Goal: Information Seeking & Learning: Learn about a topic

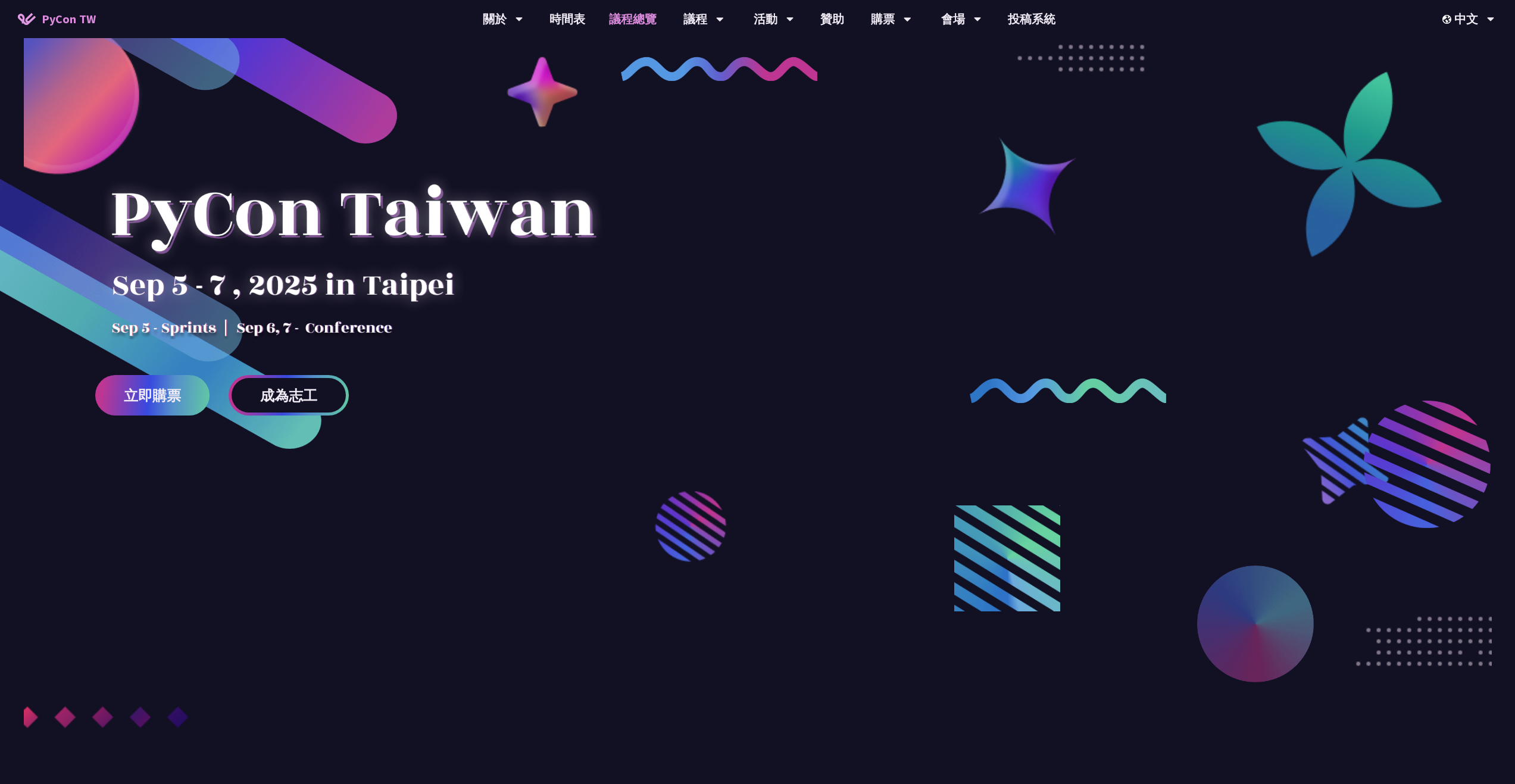
click at [633, 19] on link "議程總覽" at bounding box center [633, 19] width 71 height 38
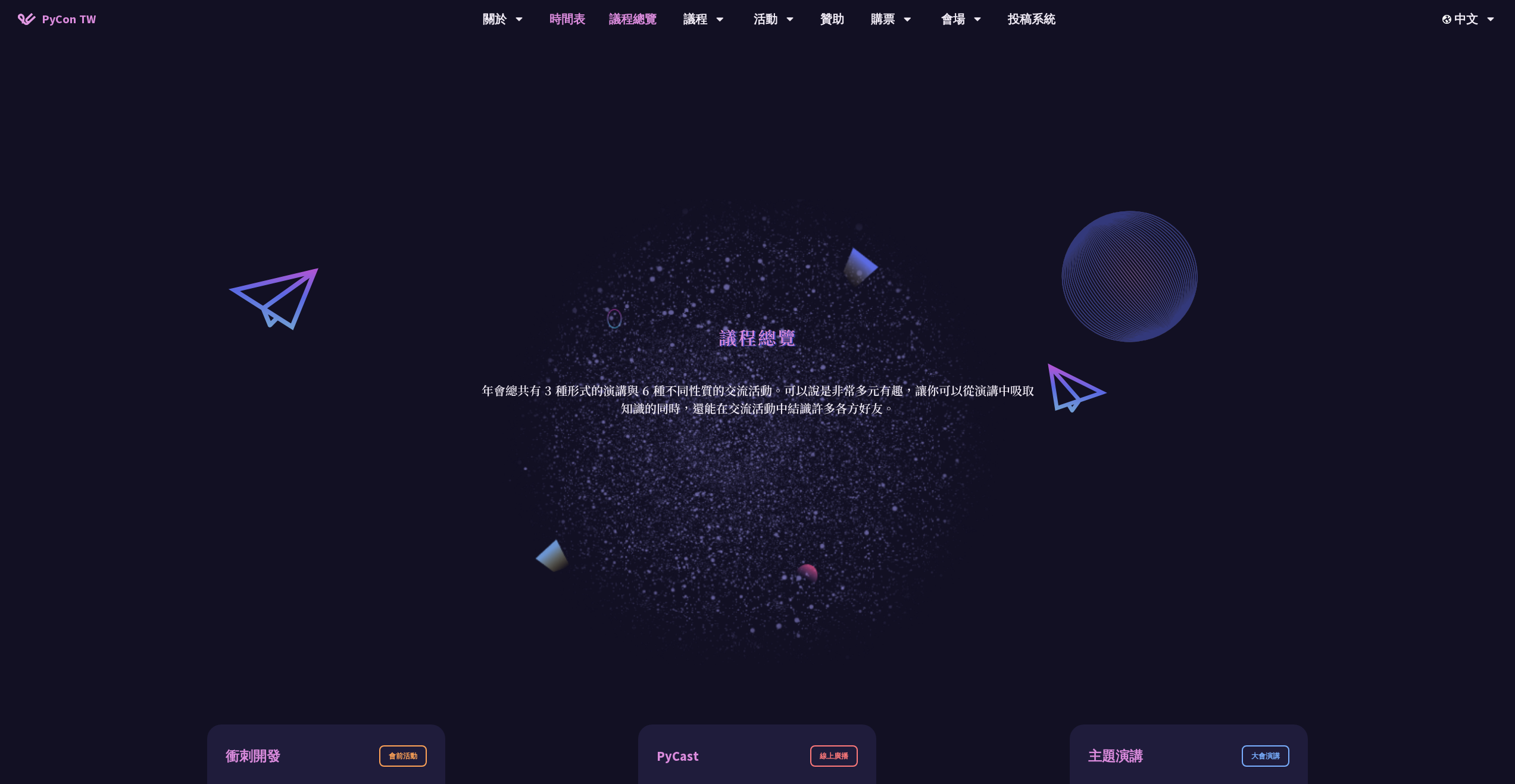
click at [574, 23] on link "時間表" at bounding box center [567, 19] width 59 height 38
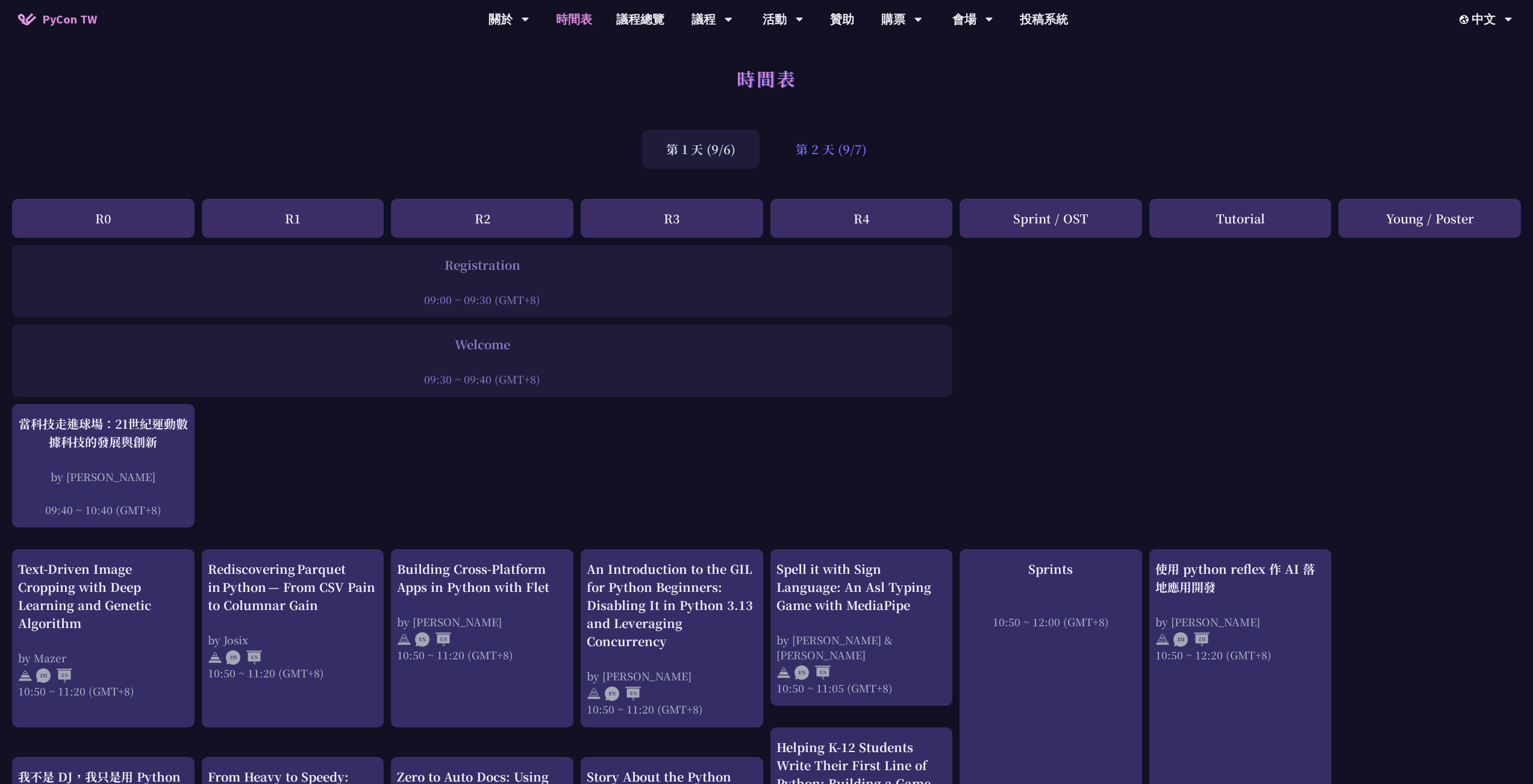
click at [800, 162] on div "第 2 天 (9/7)" at bounding box center [831, 149] width 119 height 39
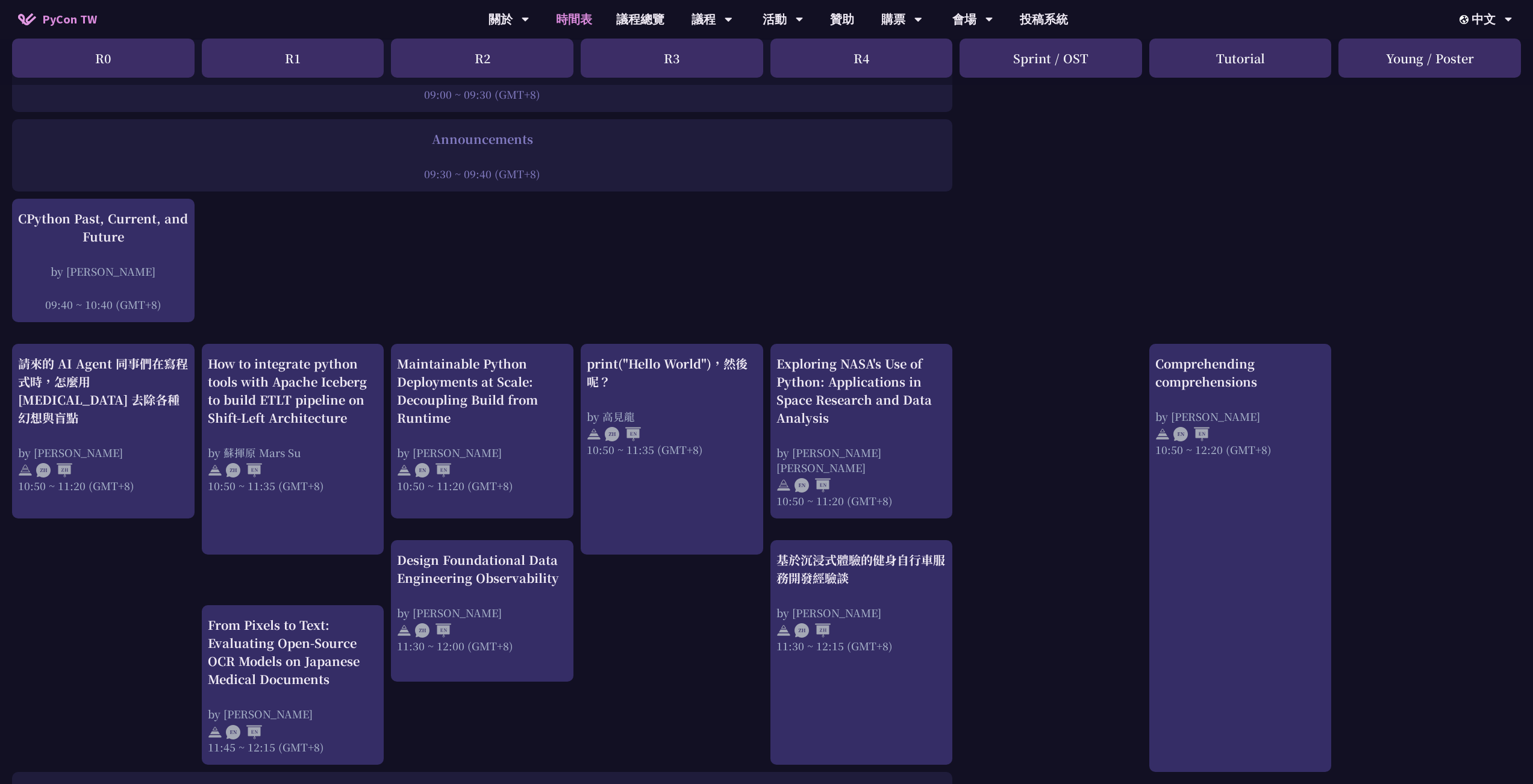
scroll to position [241, 0]
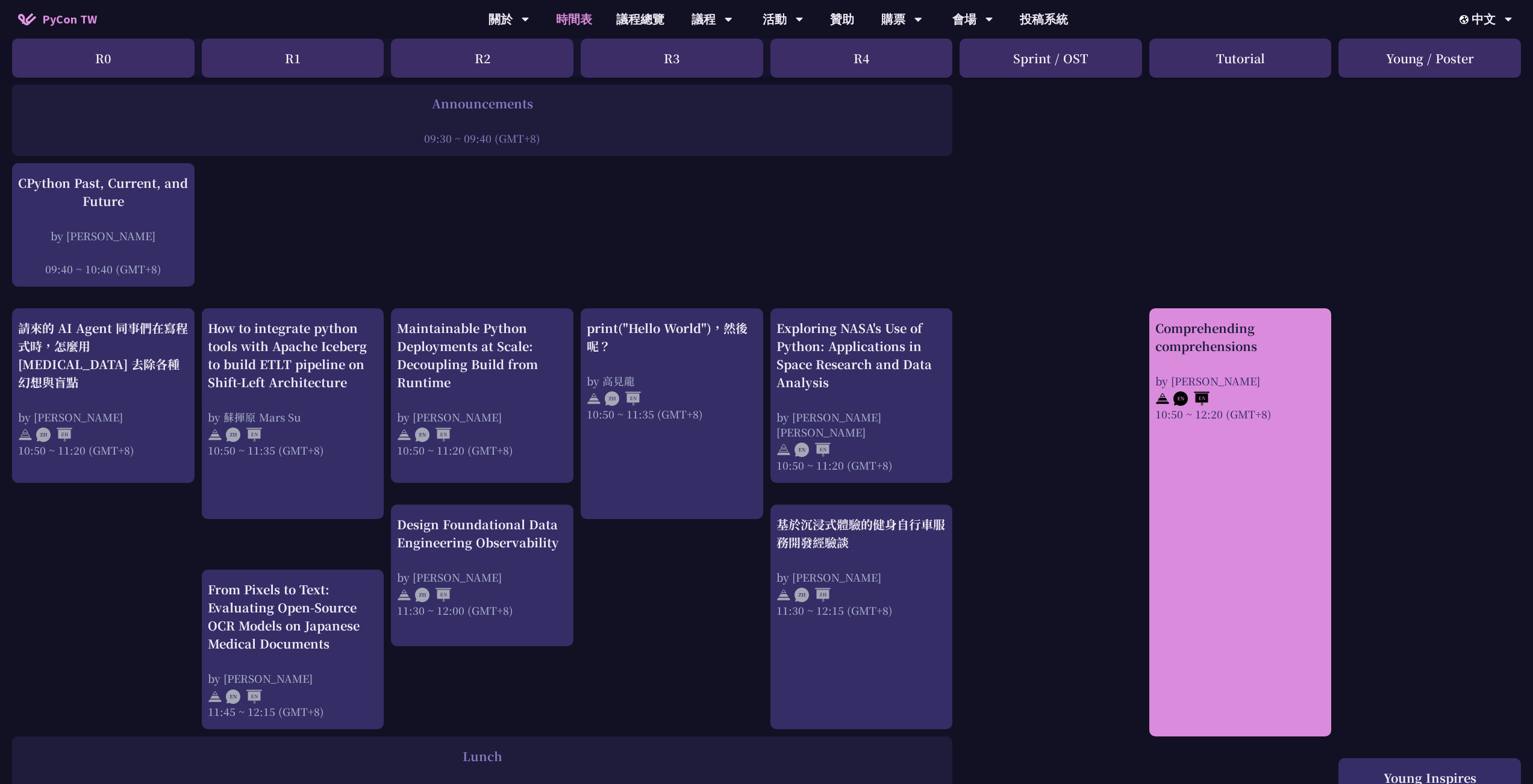
click at [1200, 533] on link "Comprehending comprehensions by [PERSON_NAME] 10:50 ~ 12:20 (GMT+8)" at bounding box center [1240, 523] width 171 height 407
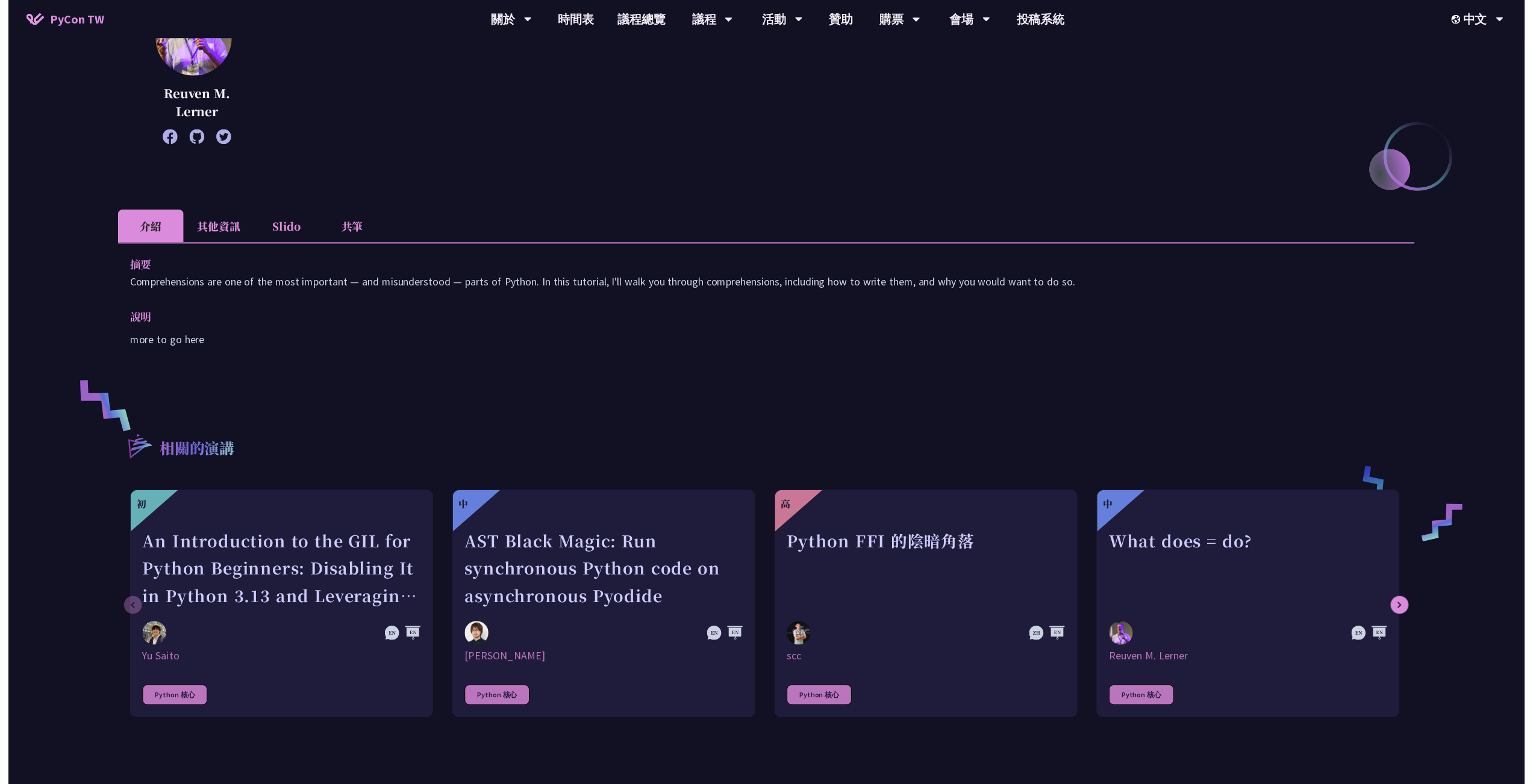
scroll to position [241, 0]
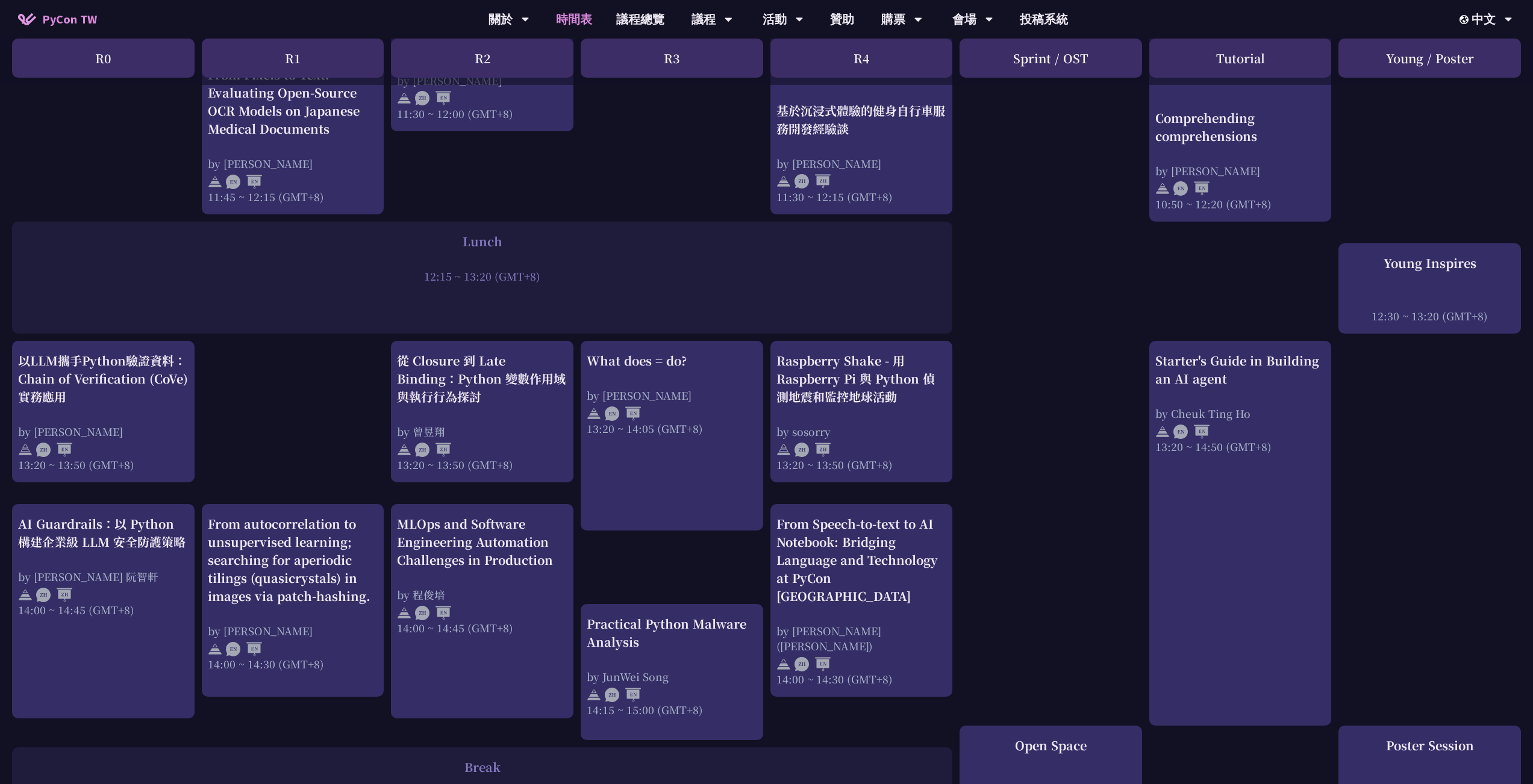
scroll to position [783, 0]
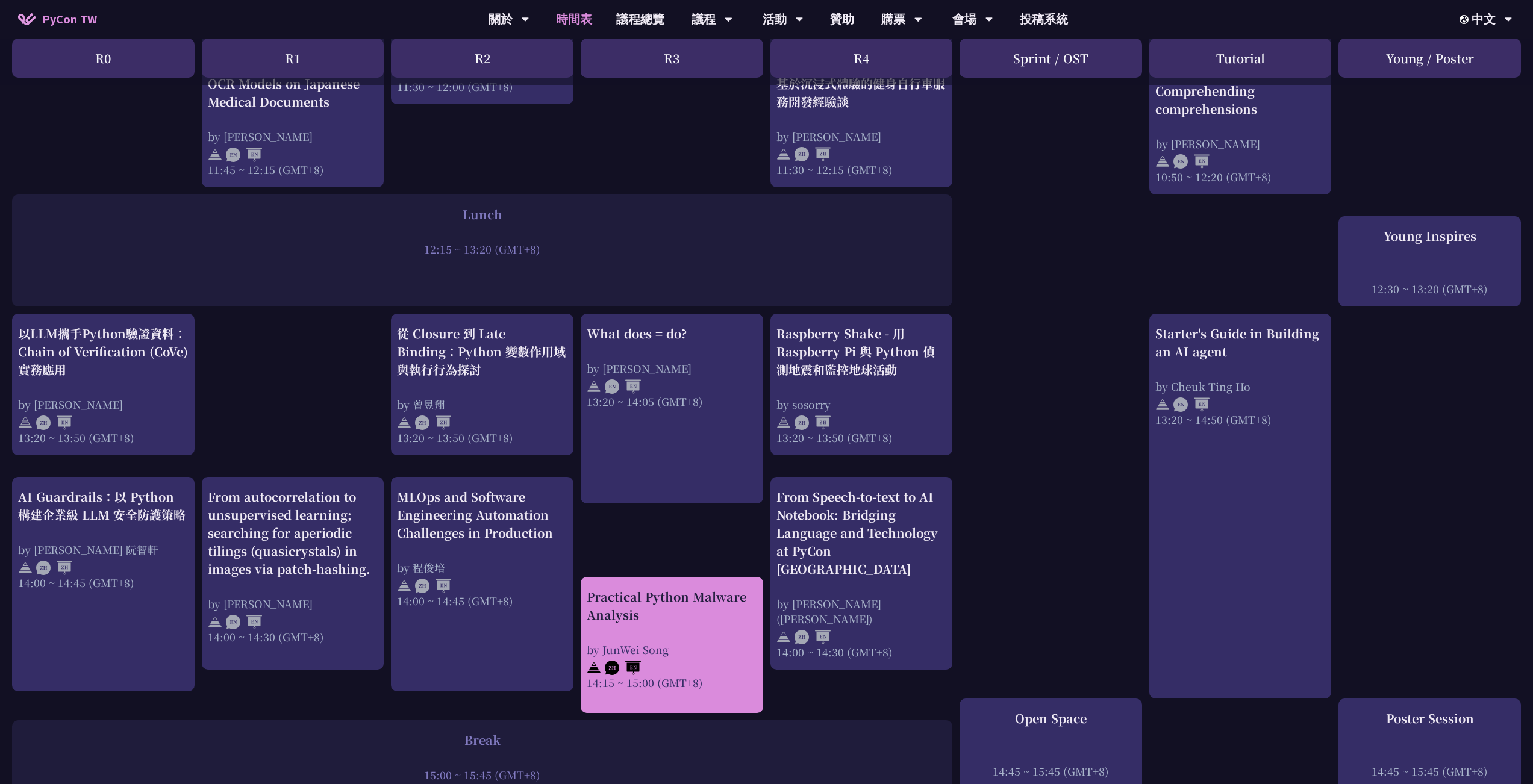
click at [678, 593] on div "Practical Python Malware Analysis" at bounding box center [672, 606] width 171 height 36
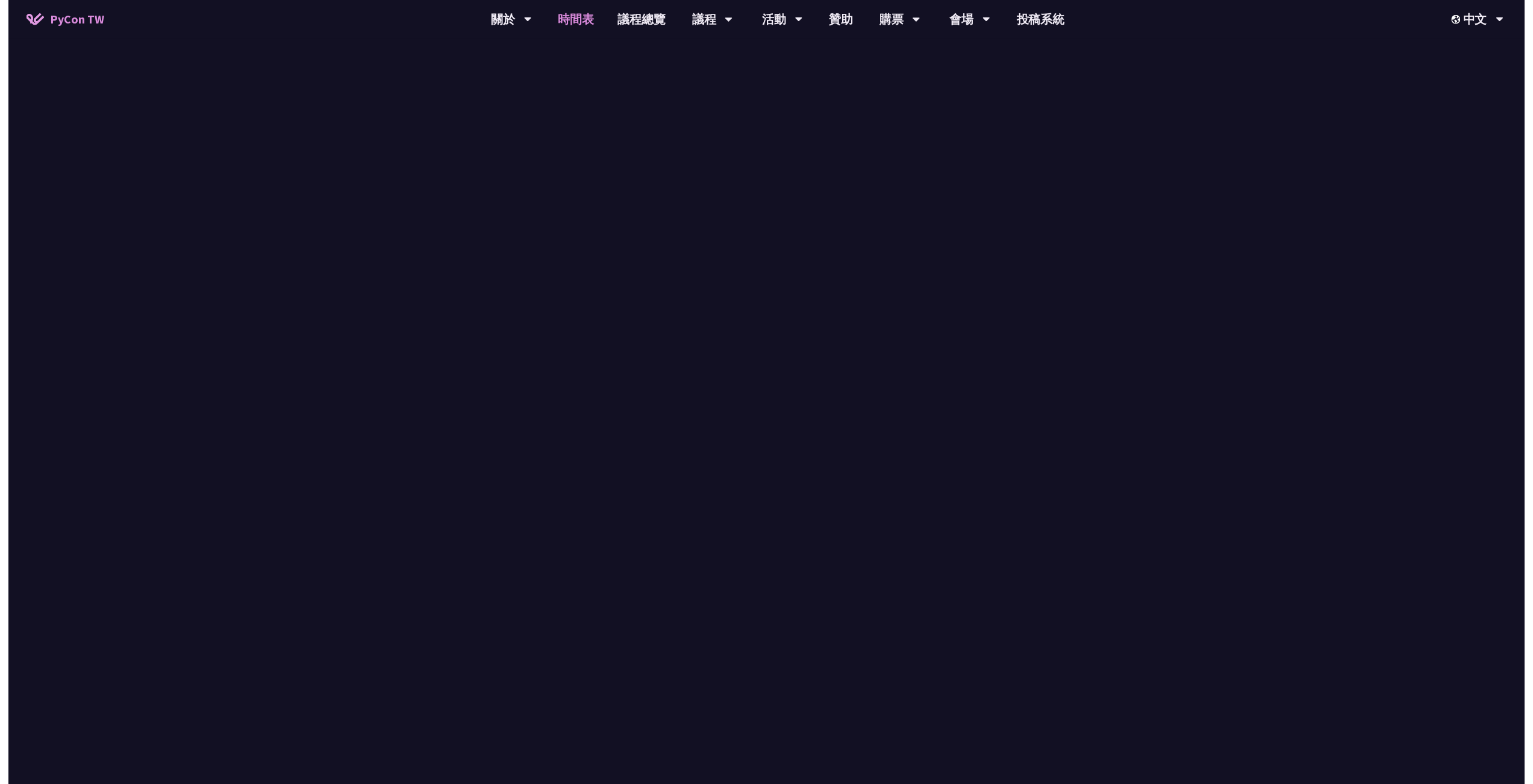
scroll to position [783, 0]
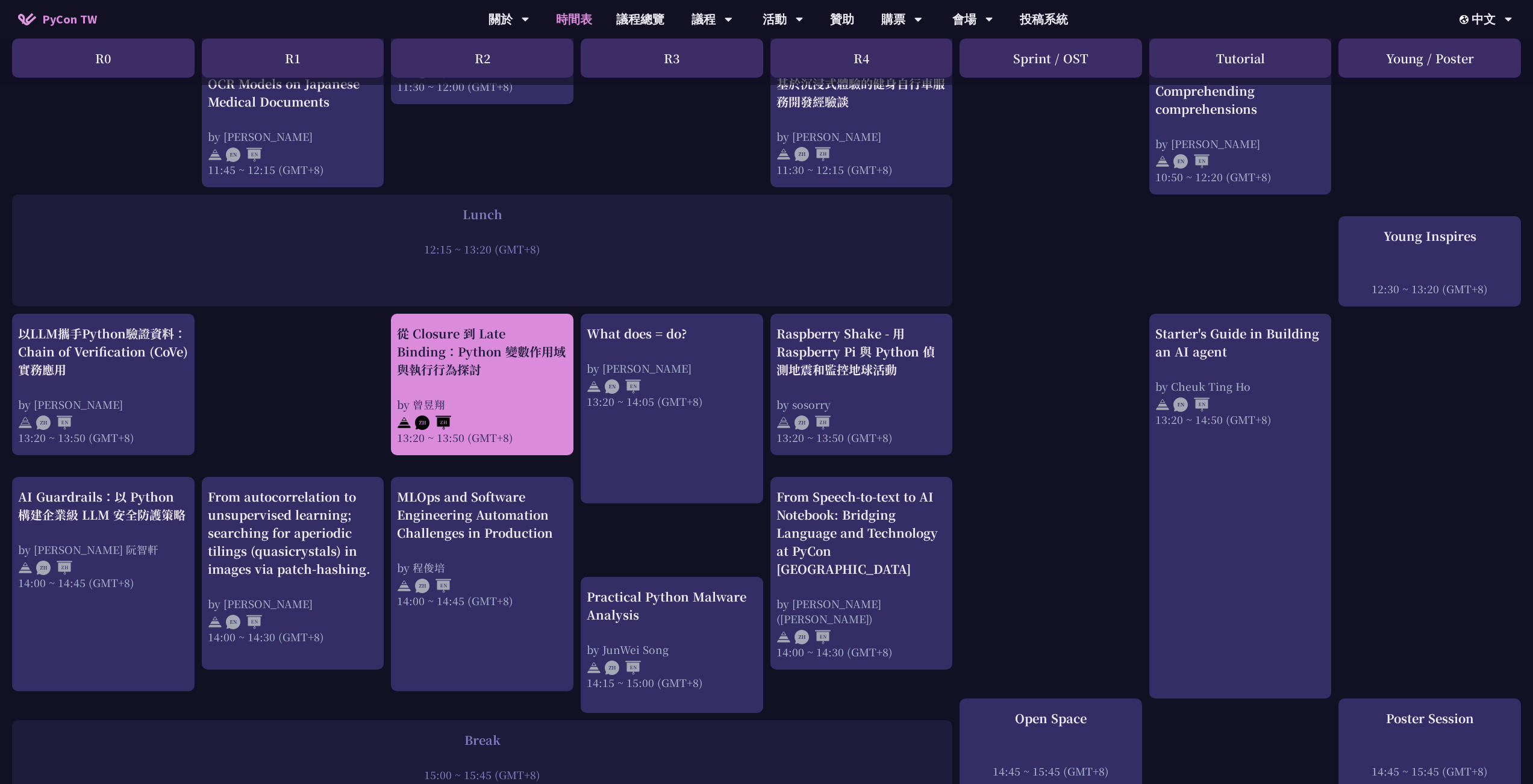
click at [495, 380] on div "從 Closure 到 Late Binding：Python 變數作用域與執行行為探討 by 曾昱翔 13:20 ~ 13:50 (GMT+8)" at bounding box center [482, 385] width 171 height 121
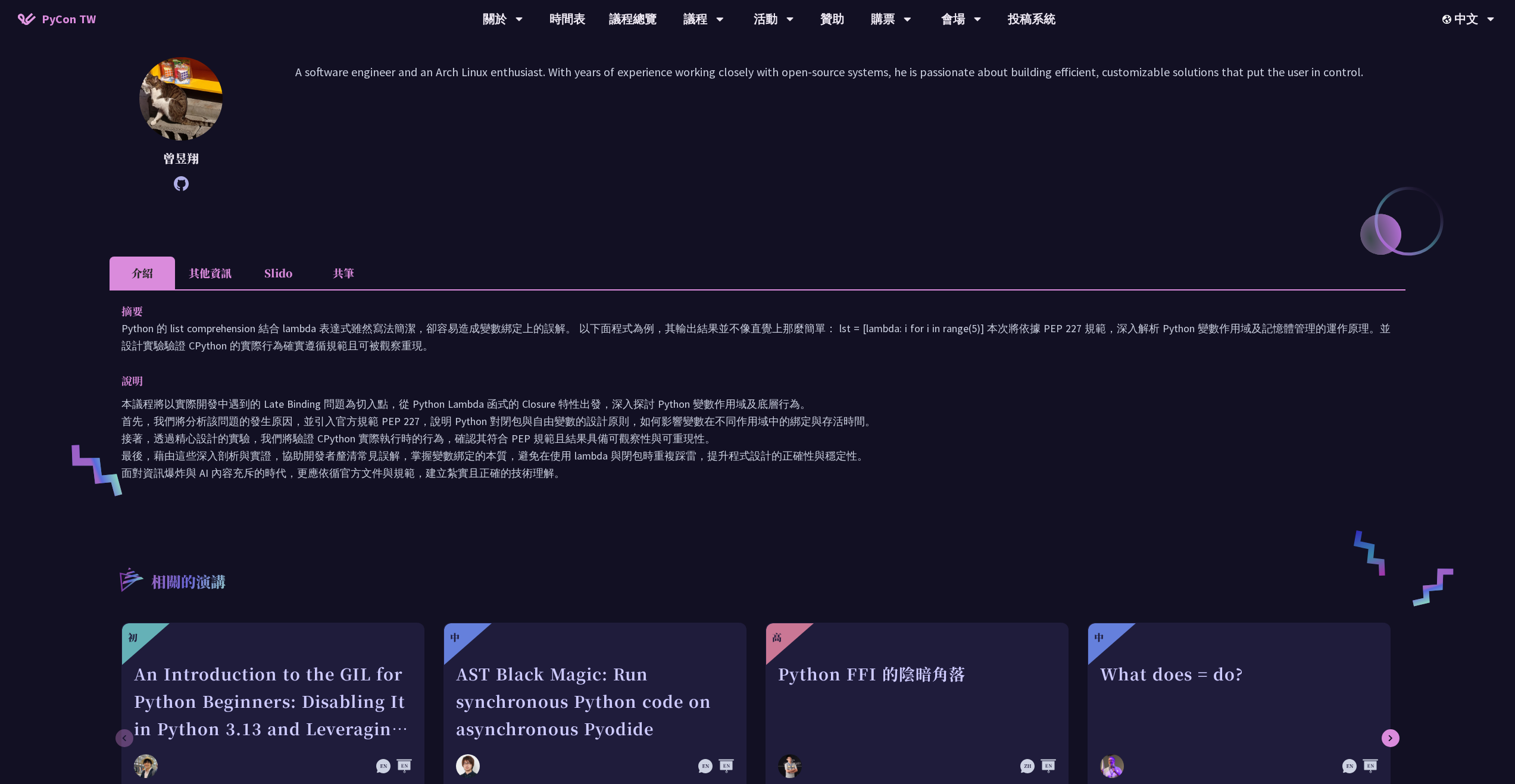
scroll to position [179, 0]
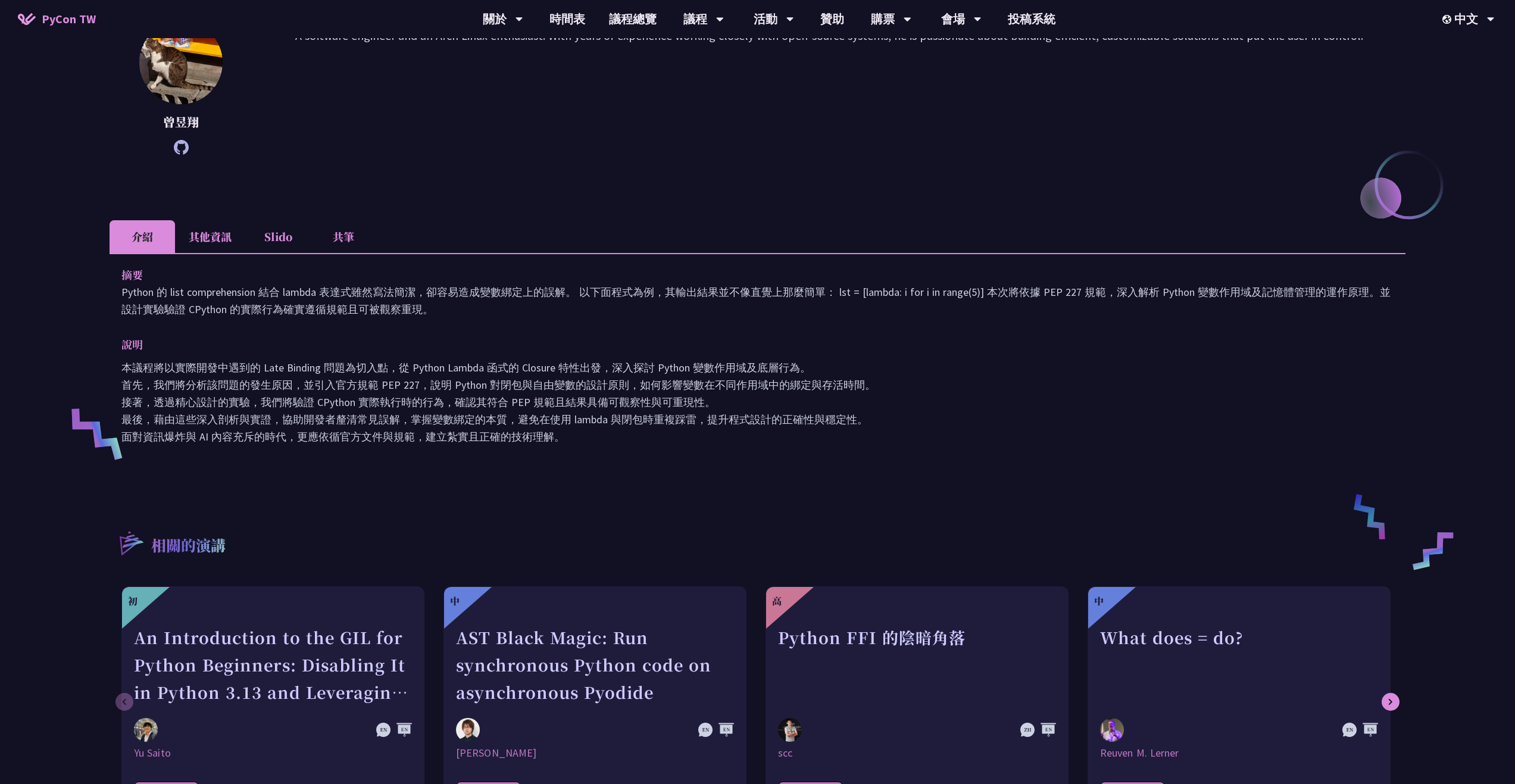
click at [223, 242] on li "其他資訊" at bounding box center [210, 236] width 70 height 33
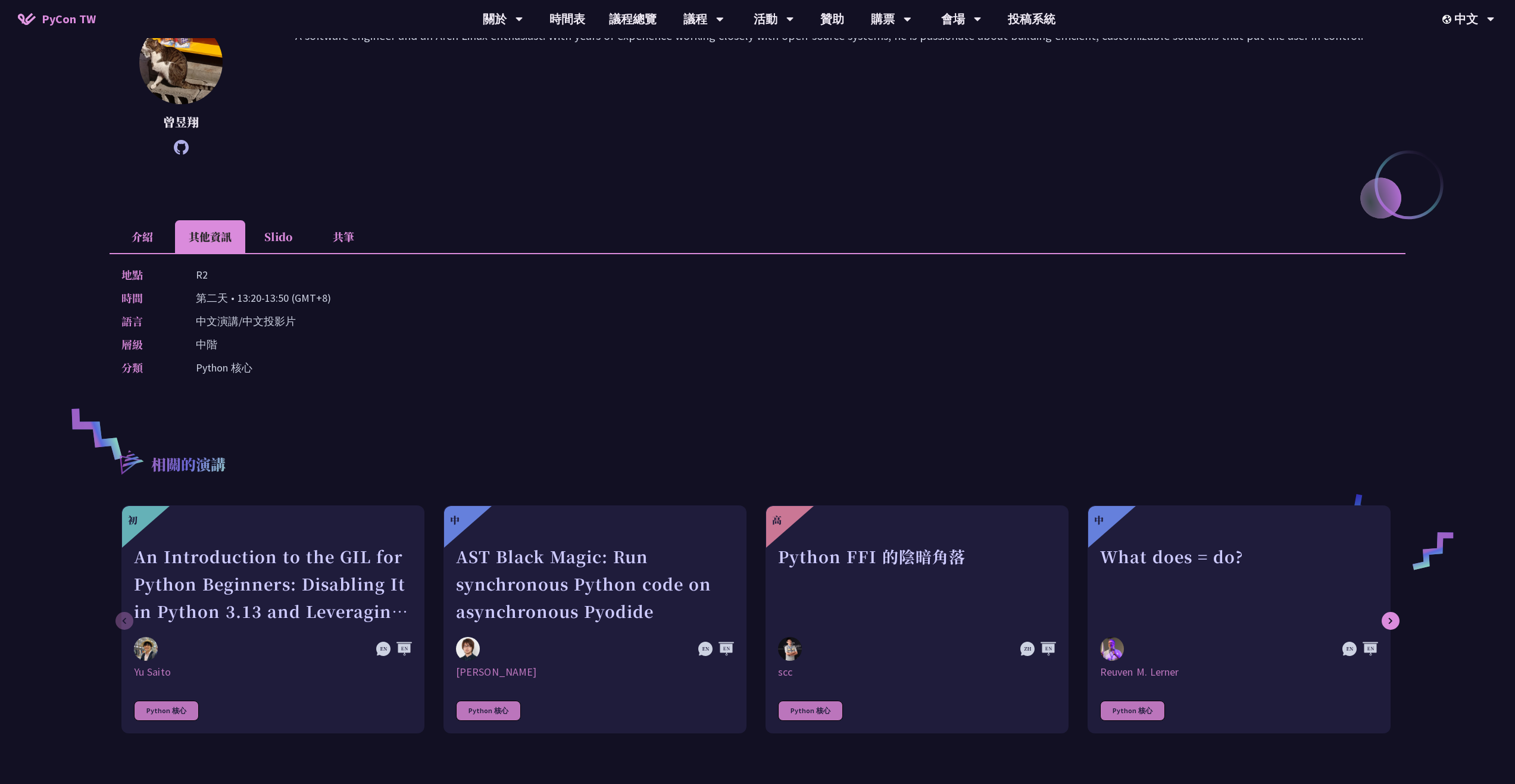
click at [164, 235] on li "介紹" at bounding box center [141, 236] width 65 height 33
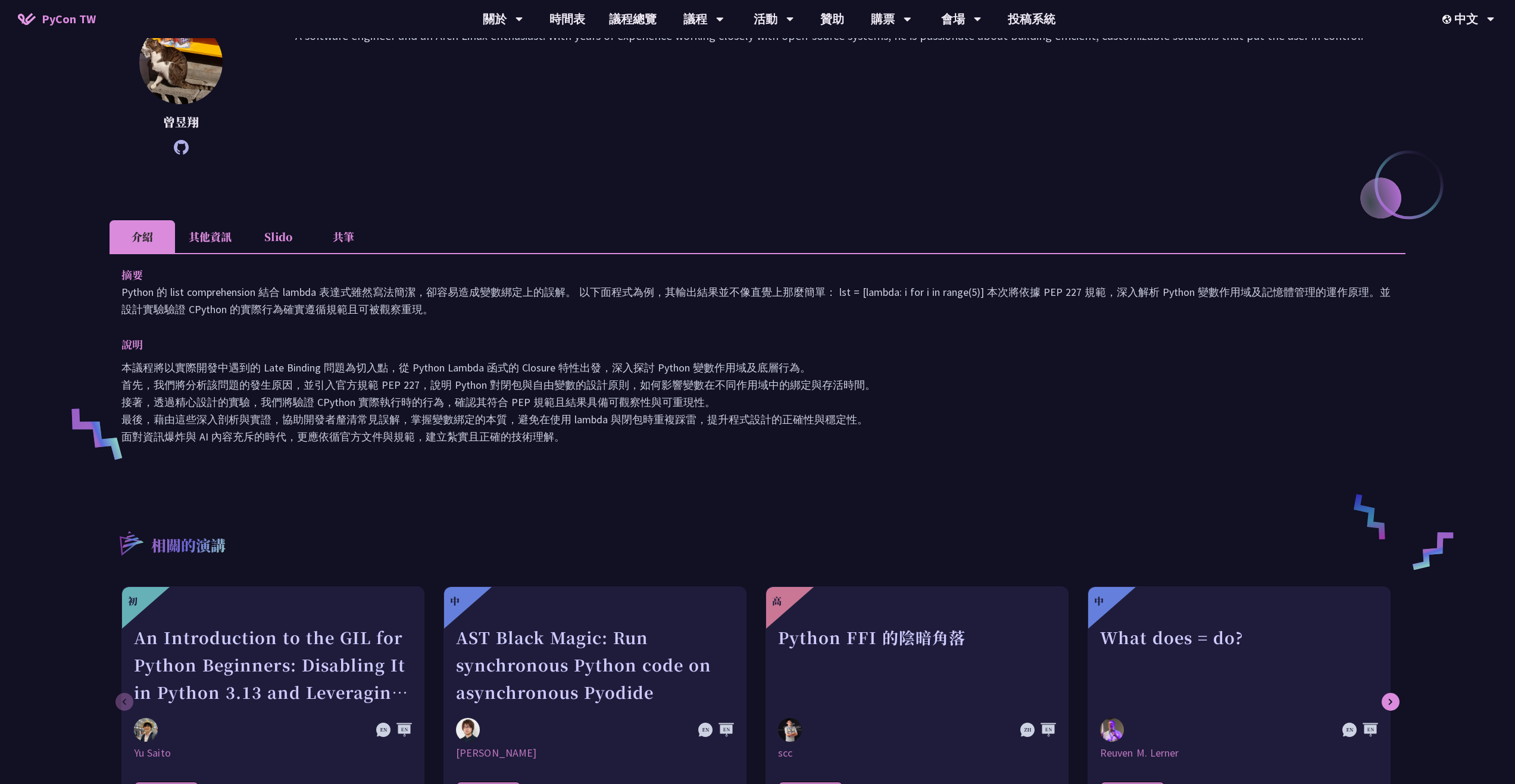
click at [336, 239] on li "共筆" at bounding box center [343, 236] width 65 height 33
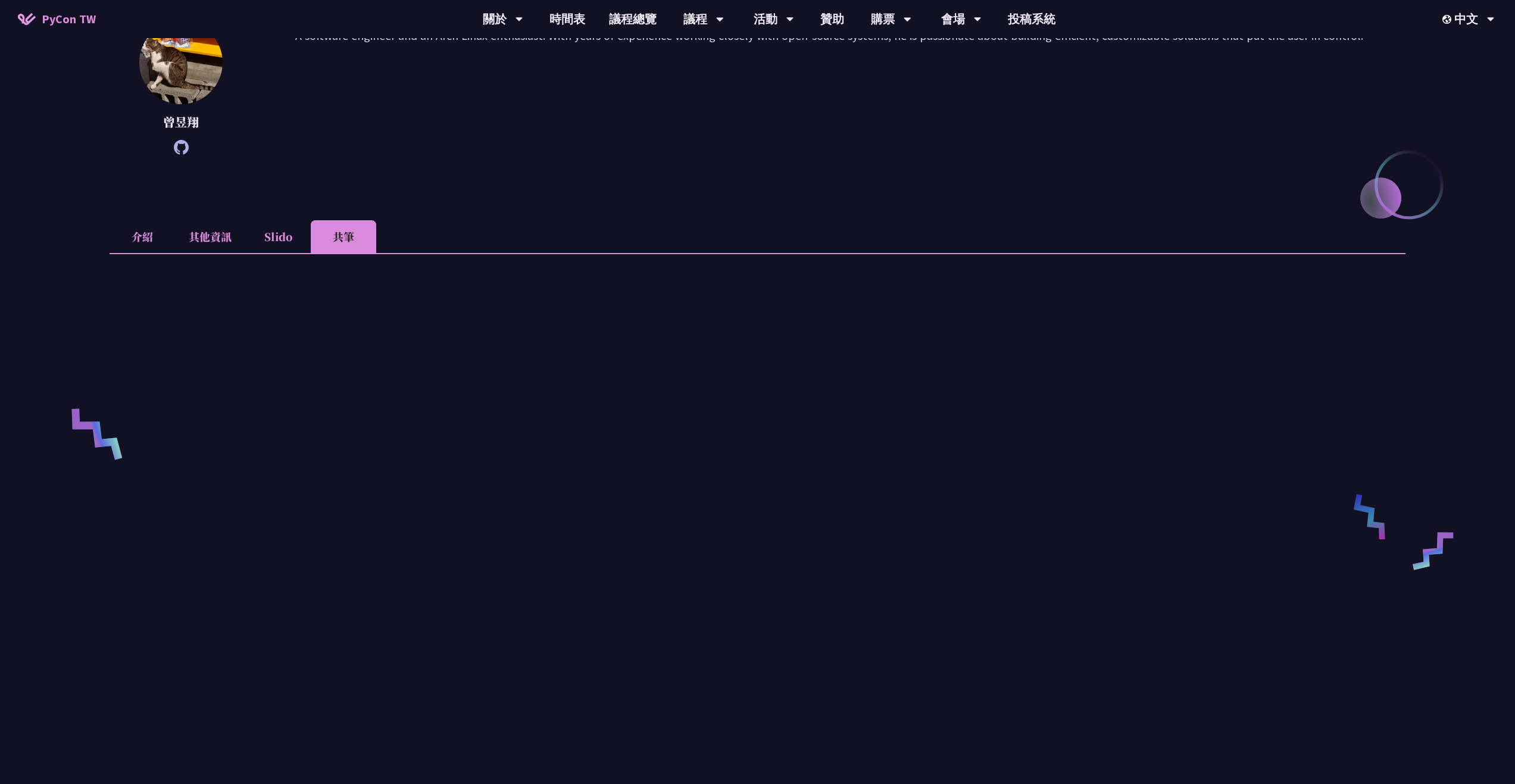
click at [148, 238] on li "介紹" at bounding box center [141, 236] width 65 height 33
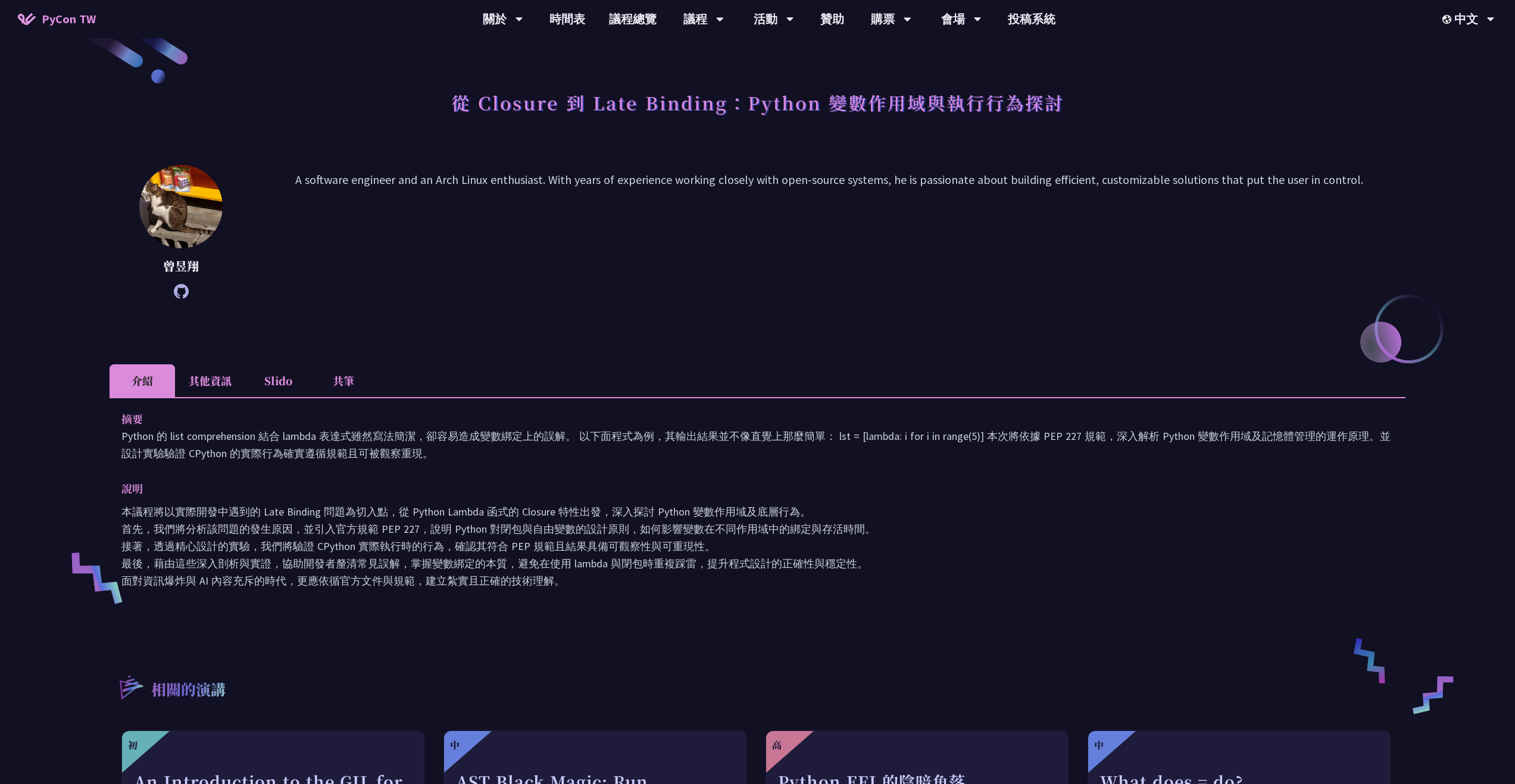
scroll to position [0, 0]
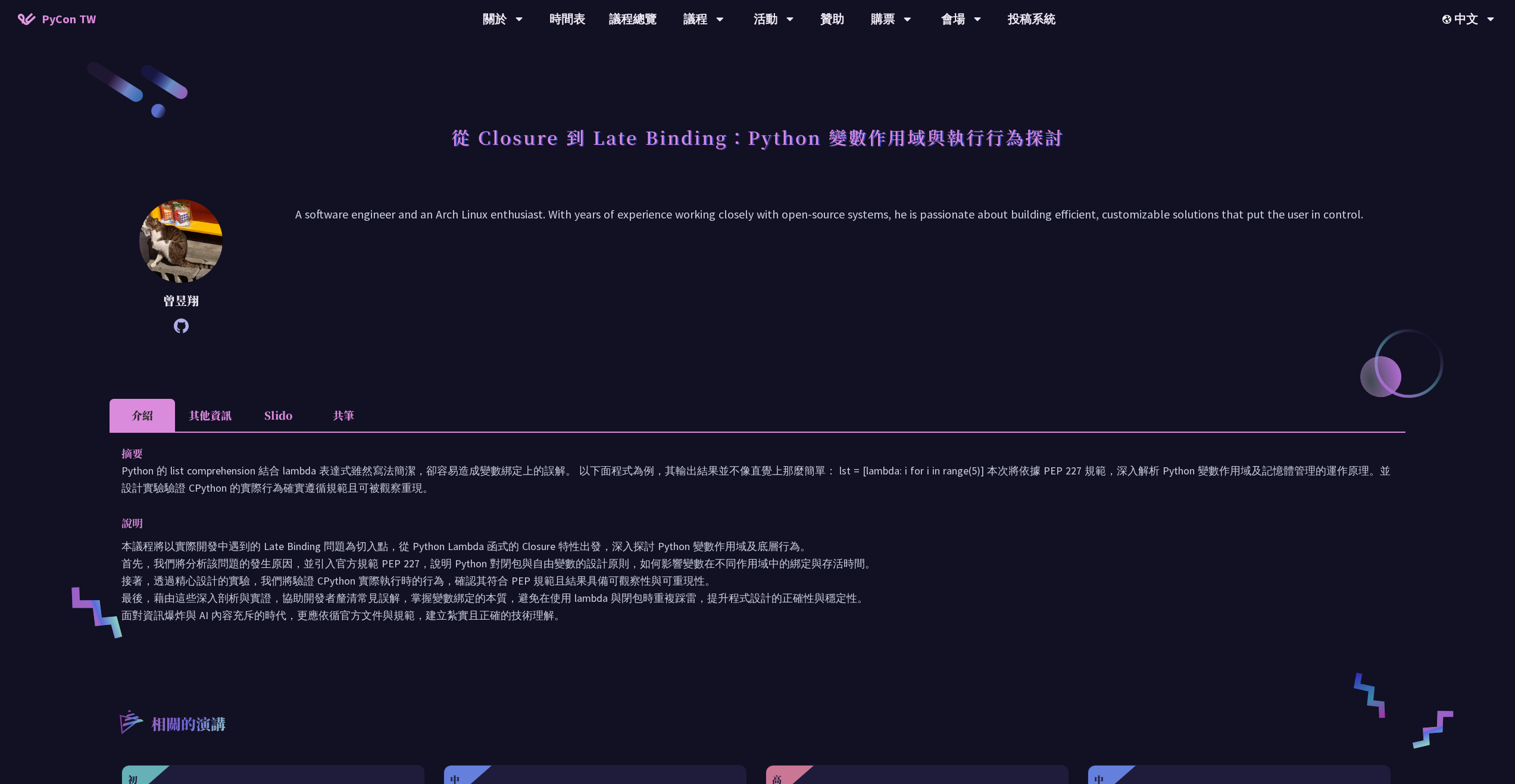
click at [184, 320] on icon at bounding box center [181, 326] width 15 height 15
